Goal: Communication & Community: Answer question/provide support

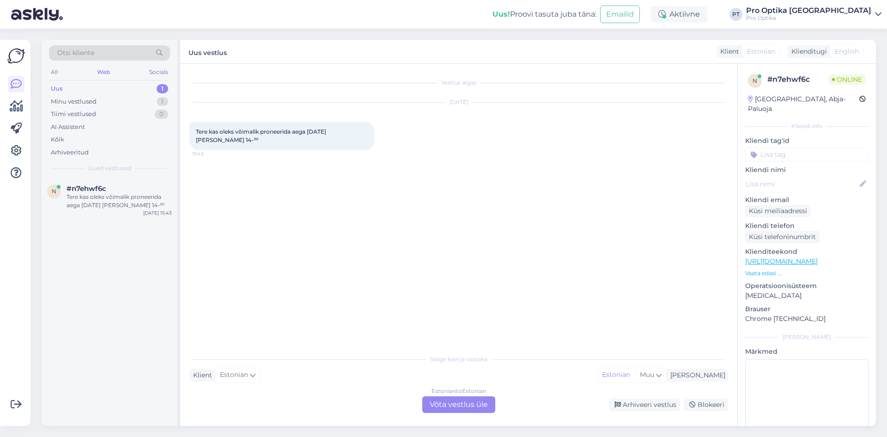
click at [448, 404] on div "Estonian to Estonian Võta vestlus üle" at bounding box center [458, 404] width 73 height 17
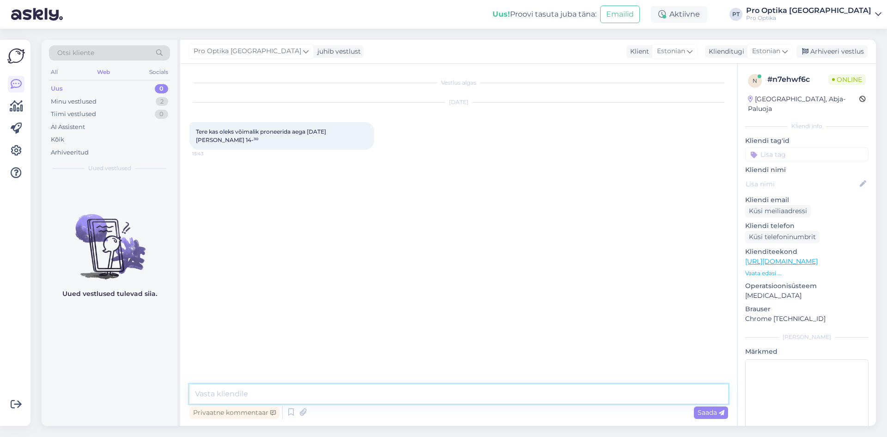
click at [292, 401] on textarea at bounding box center [458, 393] width 539 height 19
type textarea "Tere!"
type textarea "Kahjuks 14:30 broneeritud."
click at [257, 395] on textarea at bounding box center [458, 393] width 539 height 19
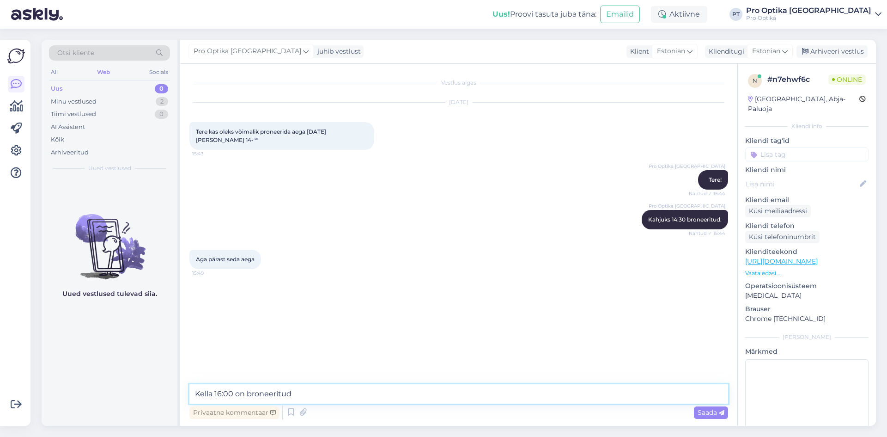
type textarea "Kella 16:00 on broneeritud."
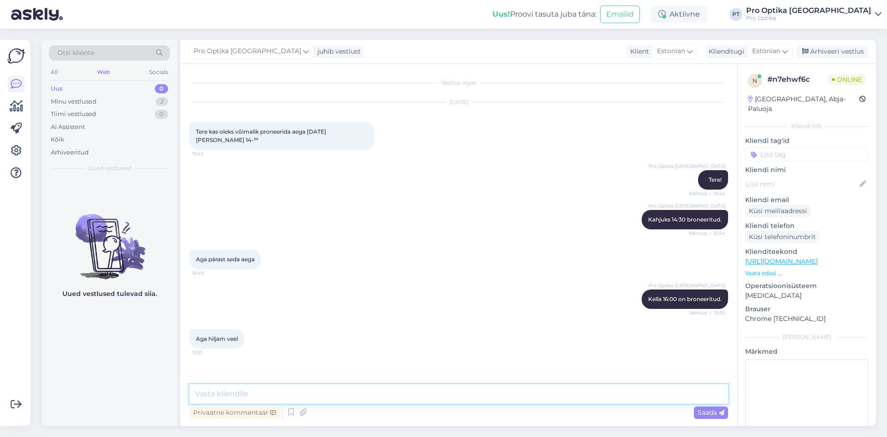
click at [230, 396] on textarea at bounding box center [458, 393] width 539 height 19
type textarea "Kuidas on [PERSON_NAME] ja kas olete Tallinna või Tartu klient?"
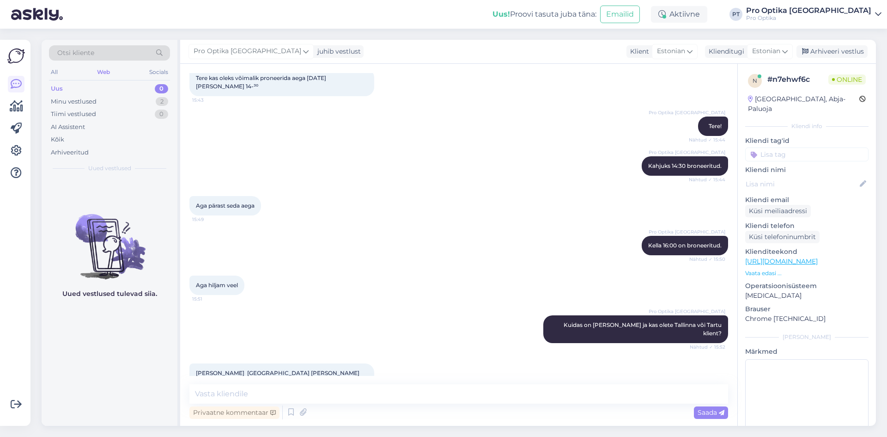
scroll to position [54, 0]
click at [291, 408] on icon at bounding box center [291, 412] width 11 height 14
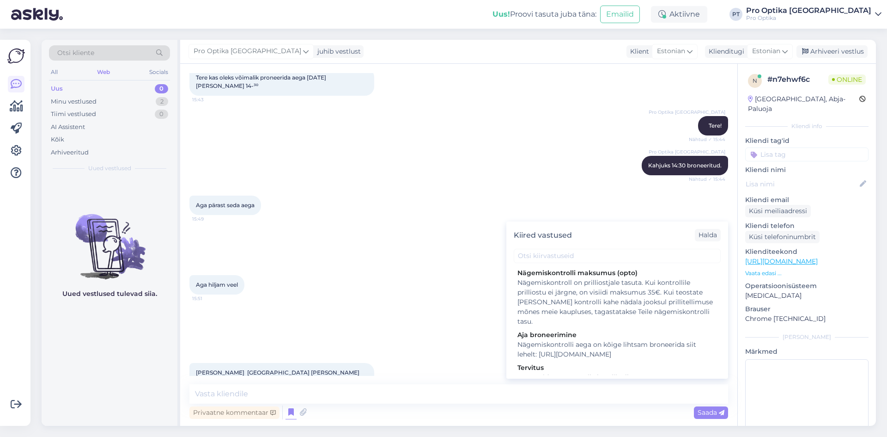
scroll to position [277, 0]
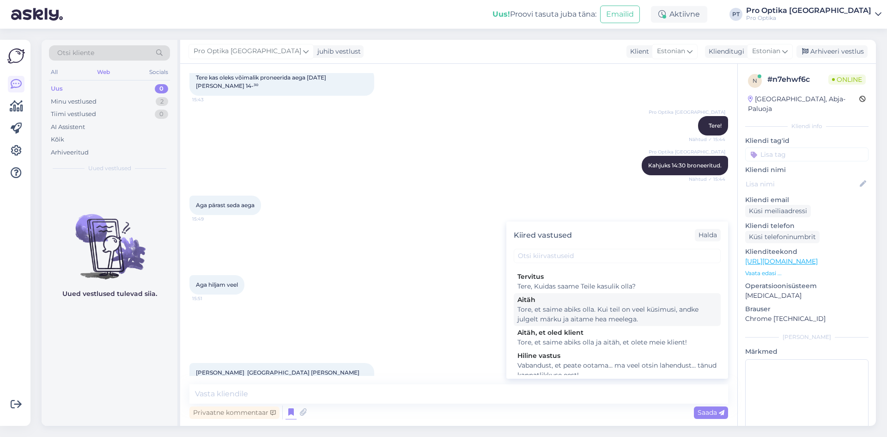
click at [579, 323] on div "Tore, et saime abiks olla. Kui teil on veel küsimusi, andke julgelt märku ja ai…" at bounding box center [618, 314] width 200 height 19
type textarea "Tore, et saime abiks olla. Kui teil on veel küsimusi, andke julgelt märku ja ai…"
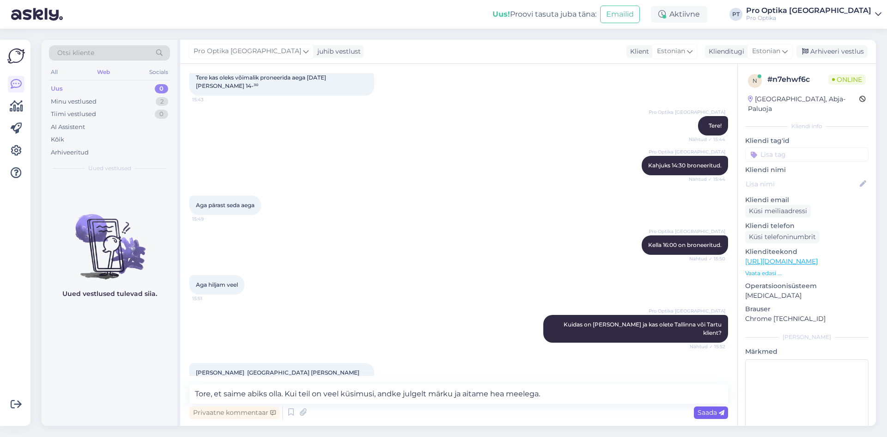
click at [706, 408] on span "Saada" at bounding box center [711, 412] width 27 height 8
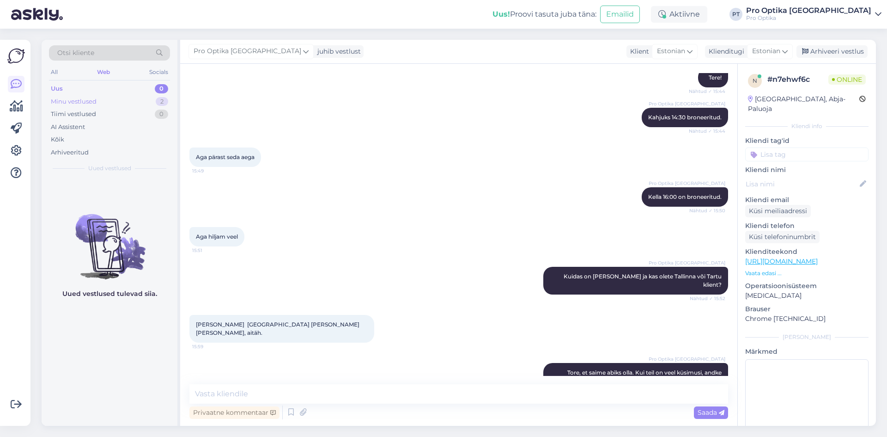
click at [134, 104] on div "Minu vestlused 2" at bounding box center [109, 101] width 121 height 13
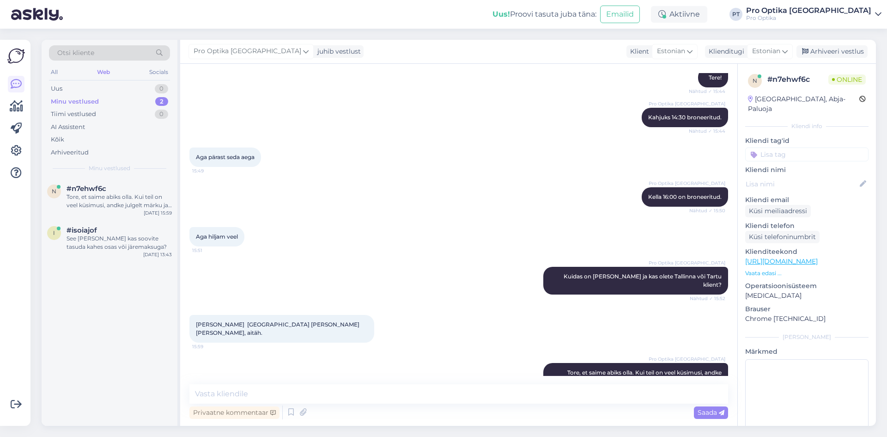
click at [110, 374] on div "n #n7ehwf6c Tore, et saime abiks olla. Kui teil on veel küsimusi, andke julgelt…" at bounding box center [110, 302] width 136 height 248
